Goal: Task Accomplishment & Management: Manage account settings

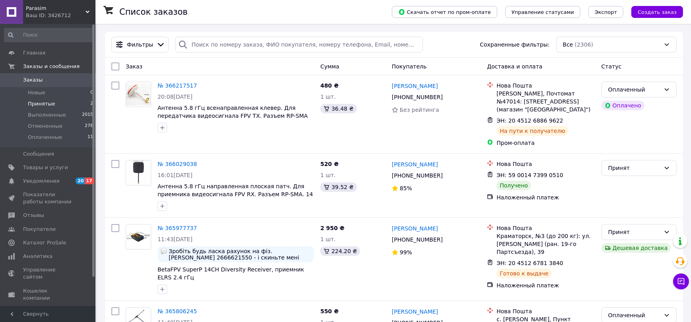
click at [43, 101] on span "Принятые" at bounding box center [41, 103] width 27 height 7
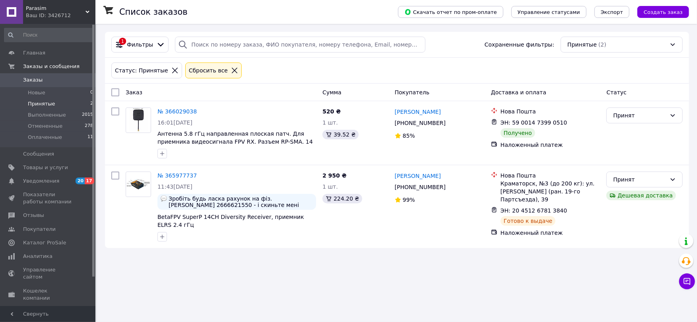
click at [48, 103] on span "Принятые" at bounding box center [41, 103] width 27 height 7
click at [31, 80] on span "Заказы" at bounding box center [32, 79] width 19 height 7
